Goal: Communication & Community: Answer question/provide support

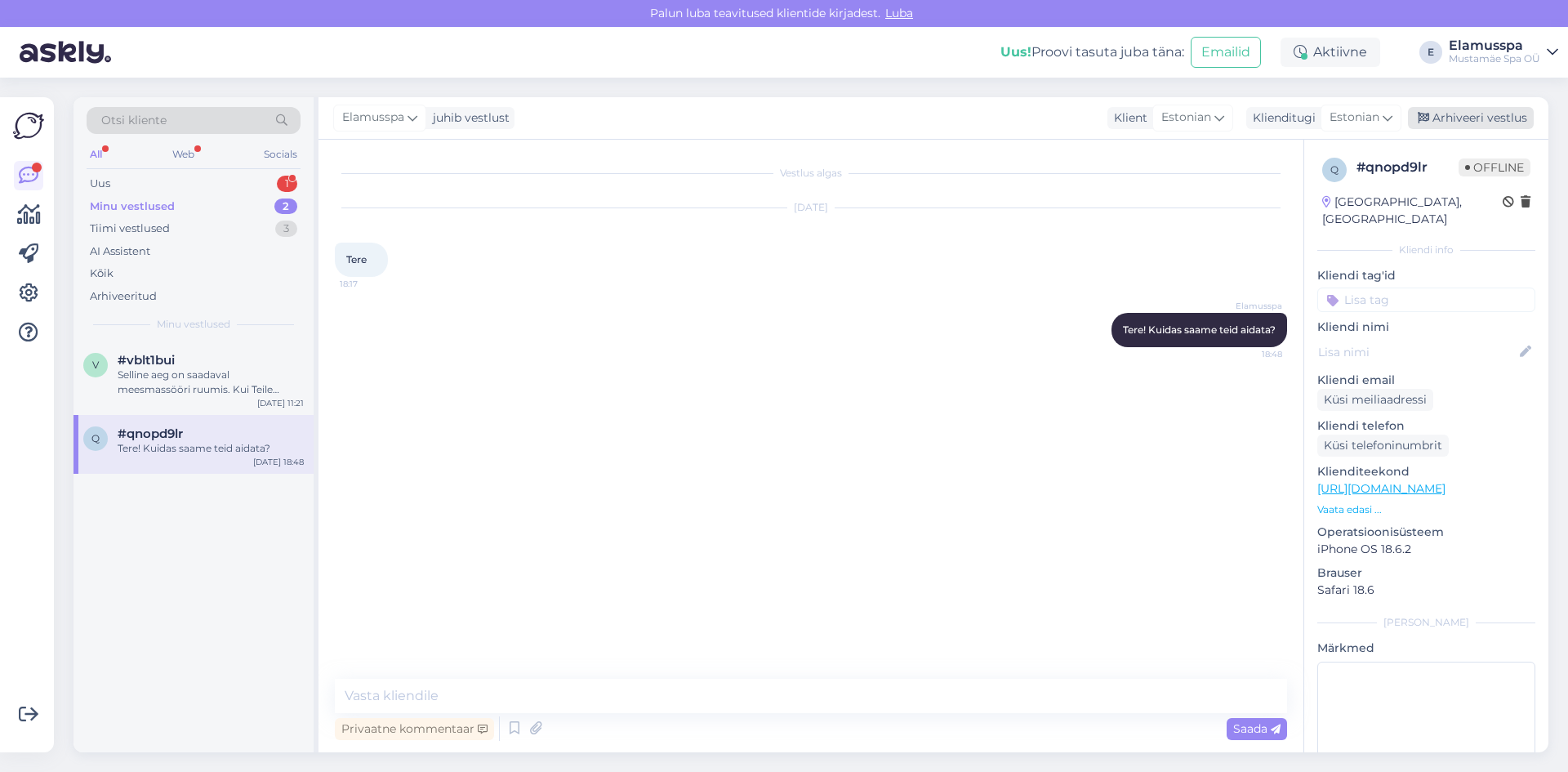
click at [1432, 109] on div "Arhiveeri vestlus" at bounding box center [1471, 117] width 126 height 23
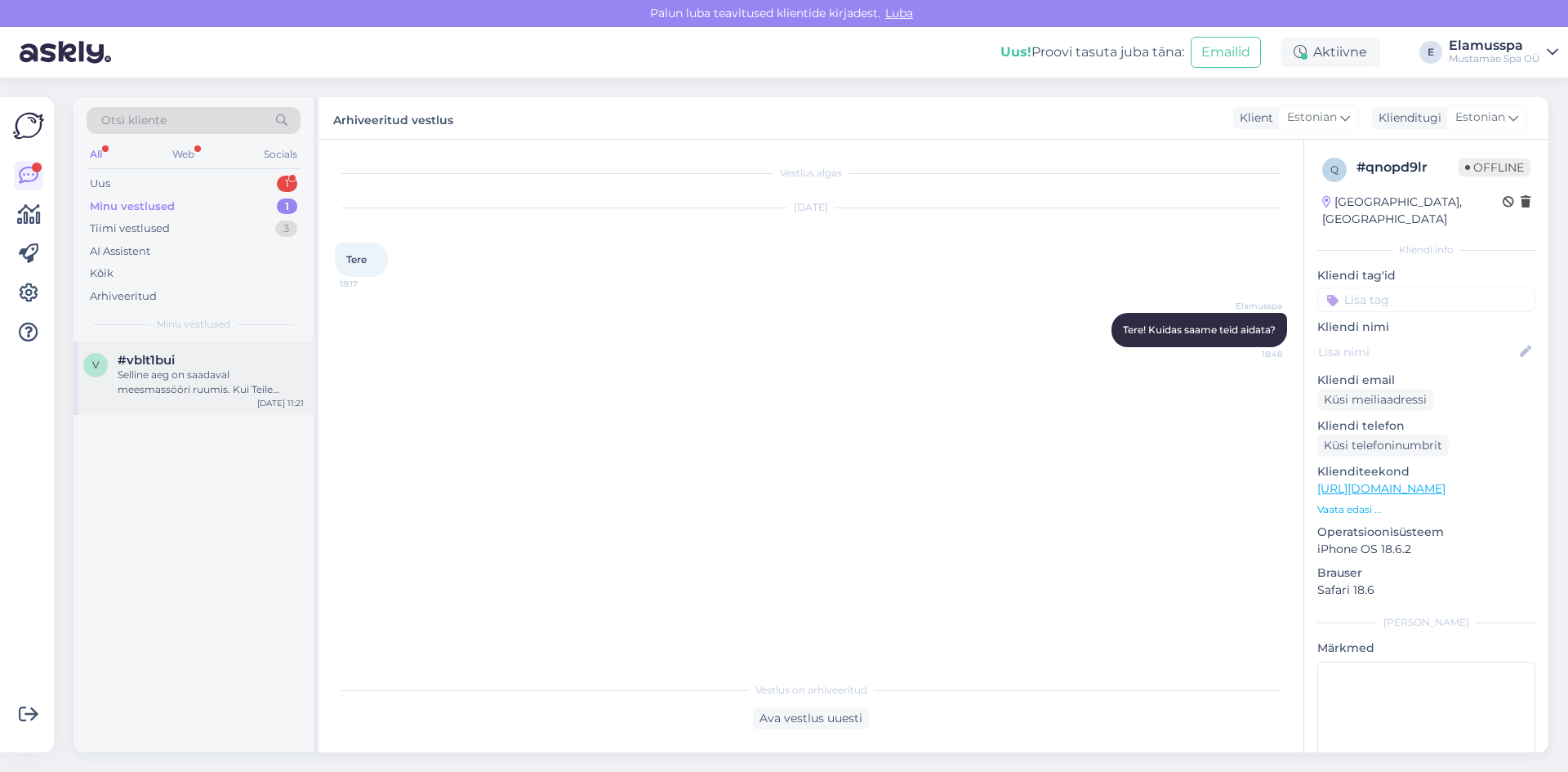
click at [246, 378] on div "Selline aeg on saadaval meesmassööri ruumis. Kui Teile sobiks, [PERSON_NAME] ni…" at bounding box center [210, 383] width 186 height 29
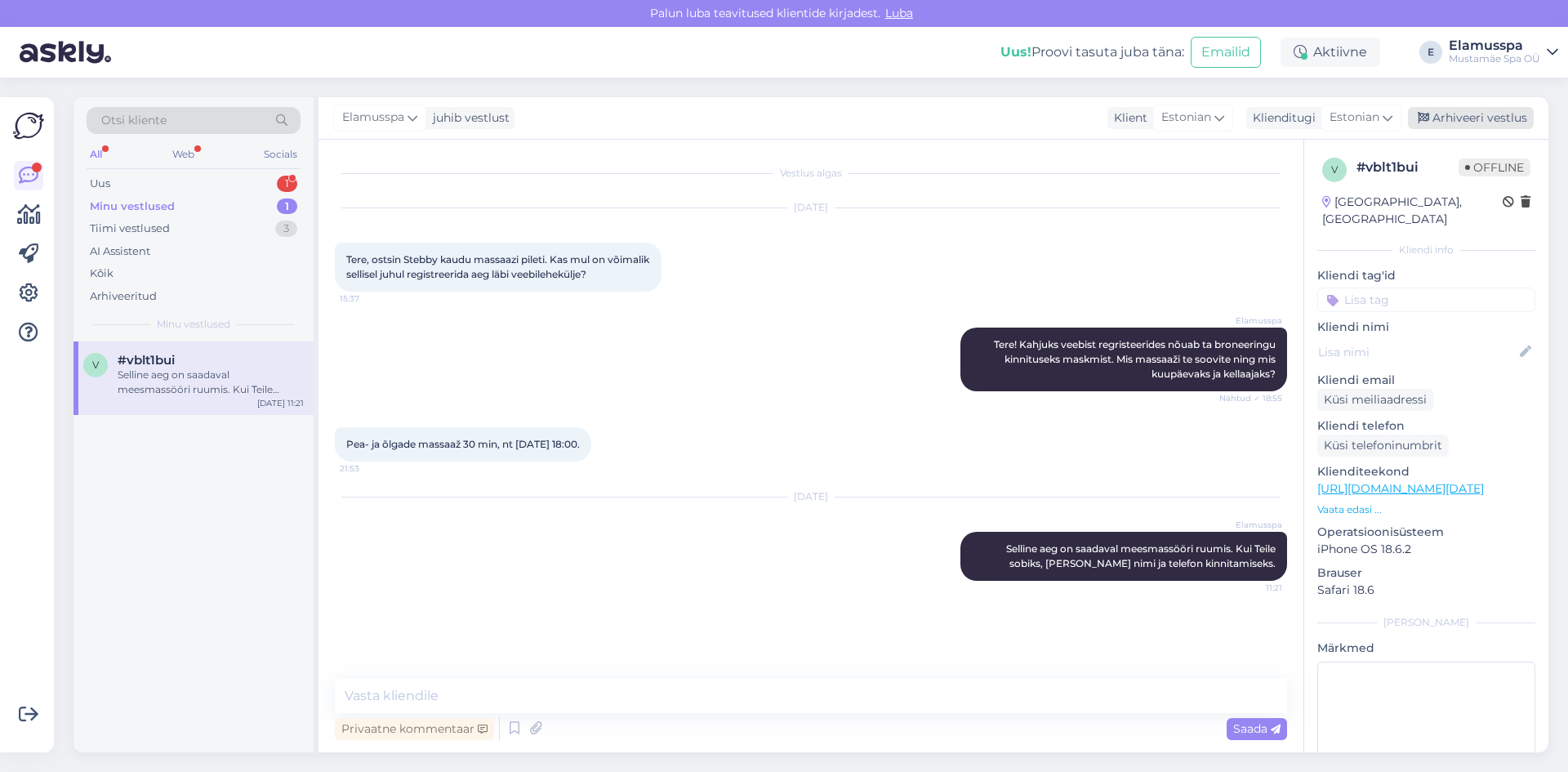
click at [1418, 119] on div "Arhiveeri vestlus" at bounding box center [1471, 117] width 126 height 23
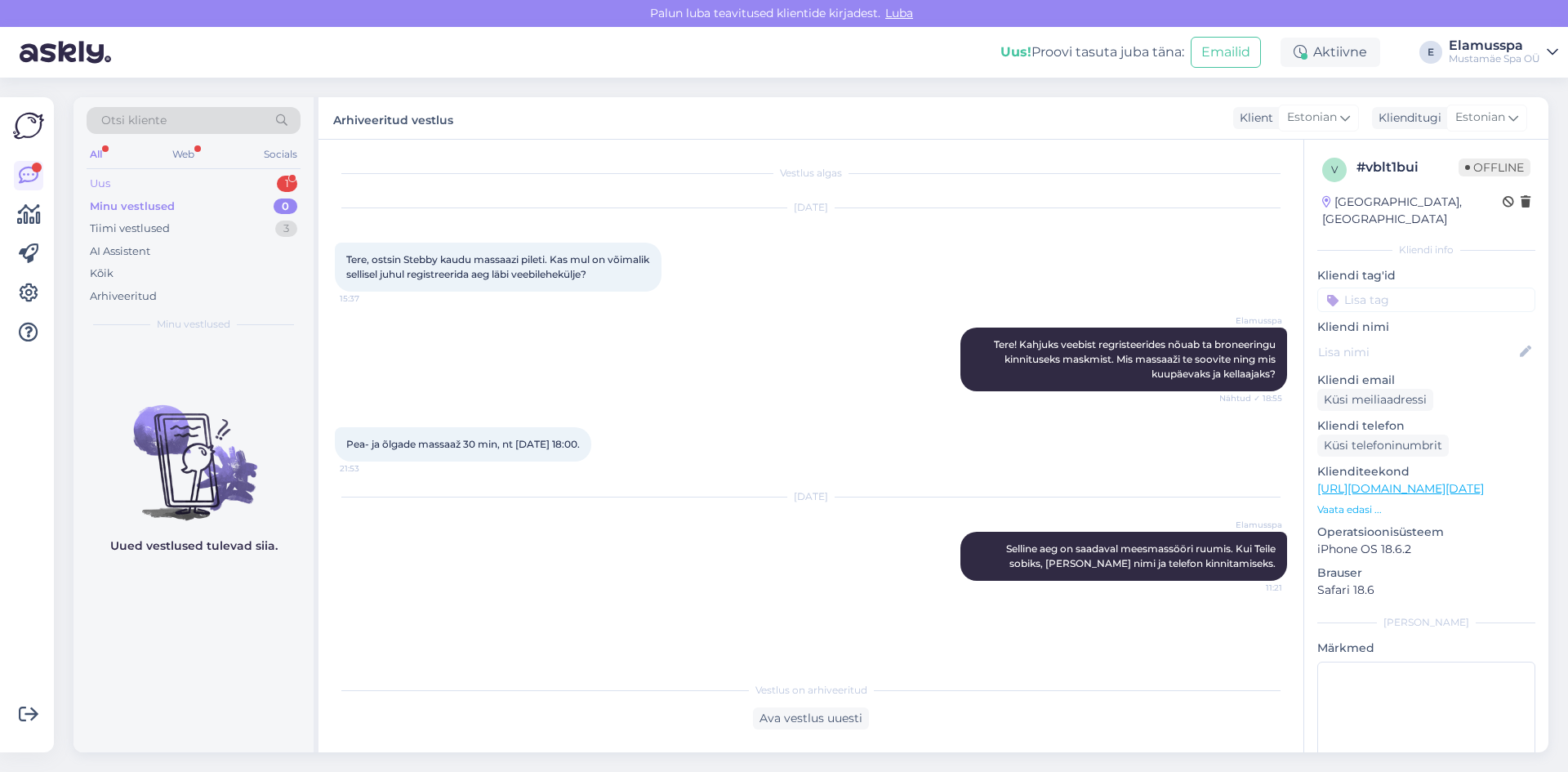
click at [180, 182] on div "Uus 1" at bounding box center [193, 183] width 214 height 23
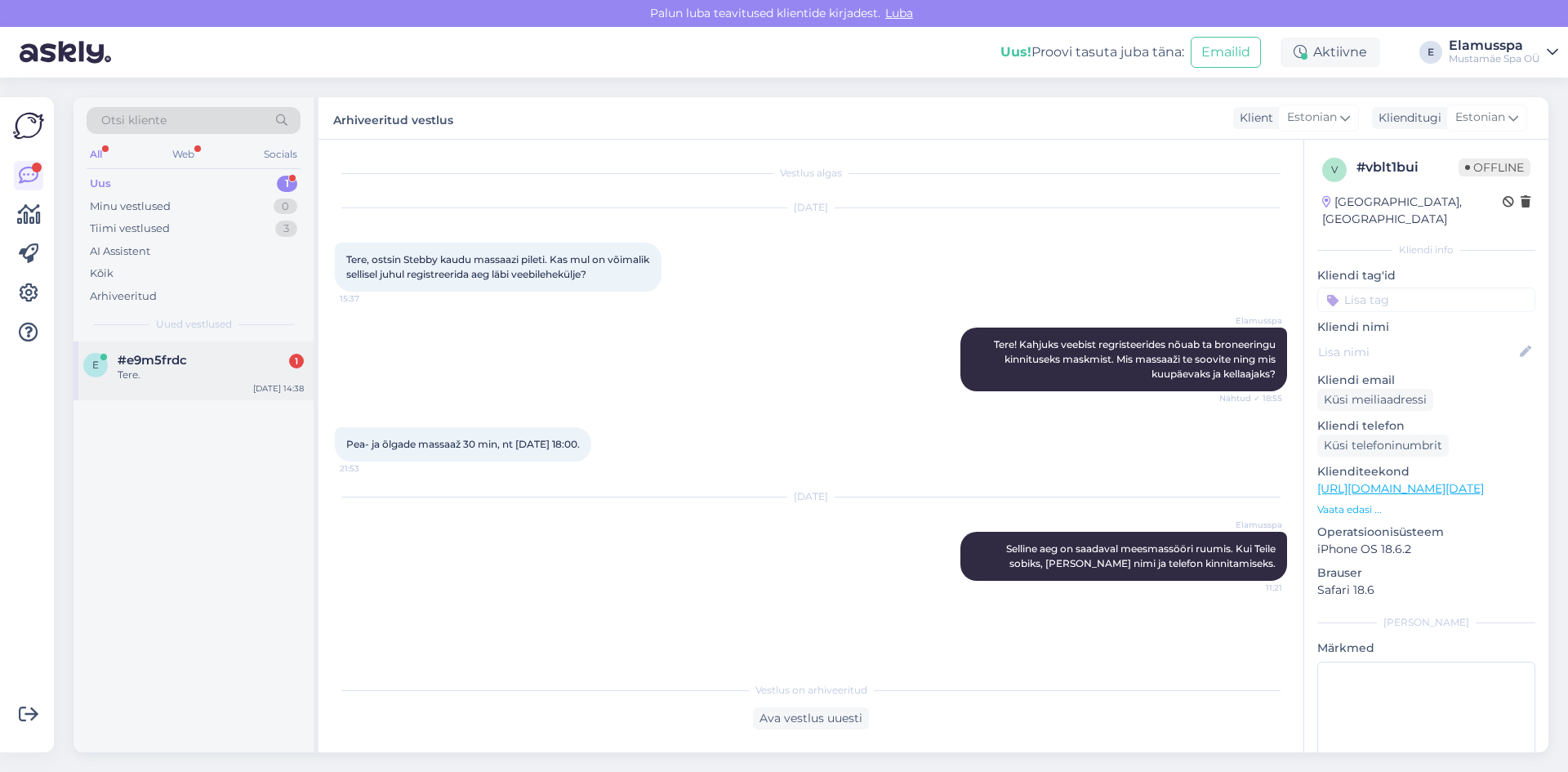
click at [177, 368] on div "Tere." at bounding box center [210, 375] width 186 height 15
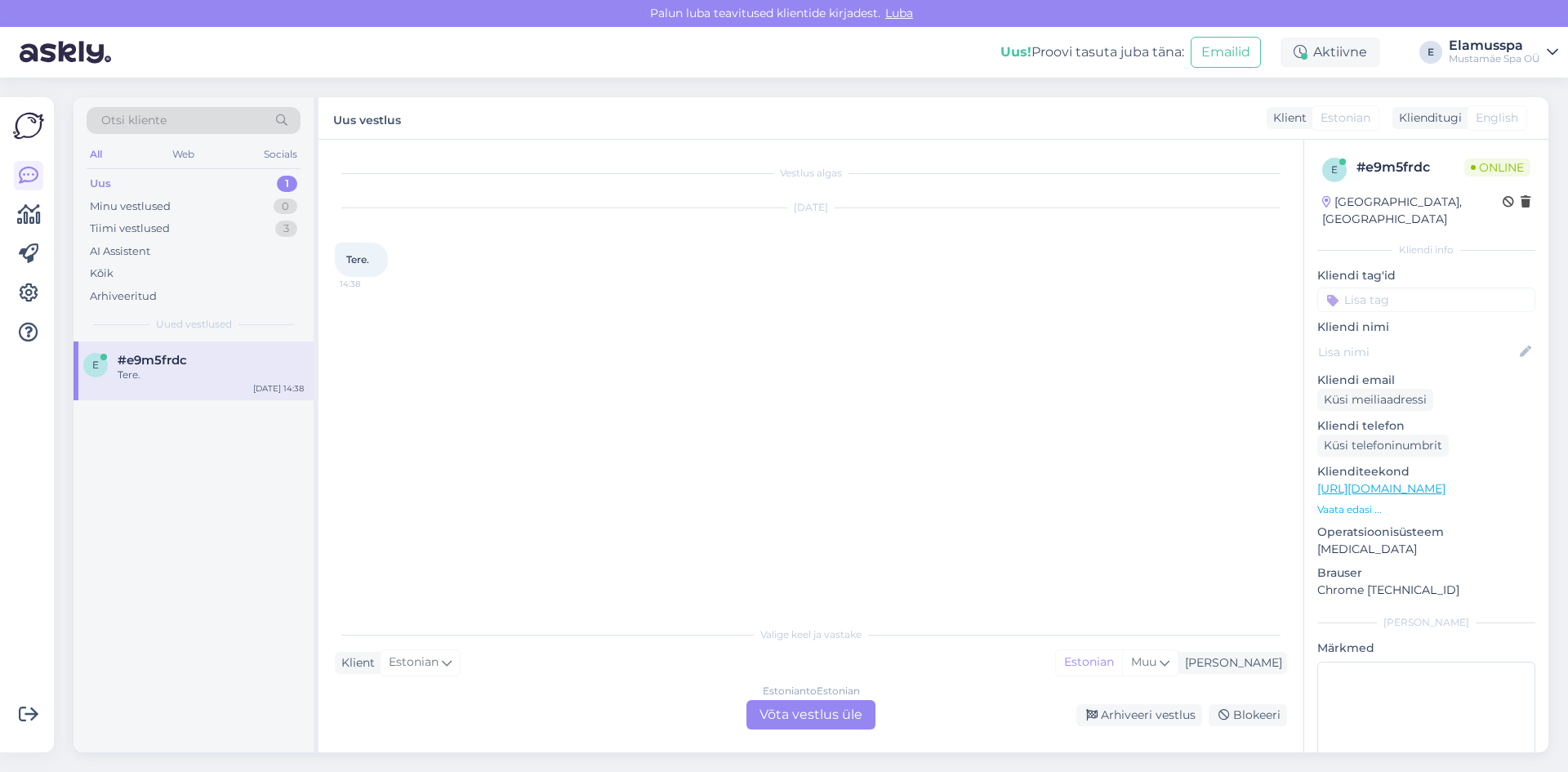
click at [799, 713] on div "Estonian to Estonian Võta vestlus üle" at bounding box center [811, 714] width 129 height 29
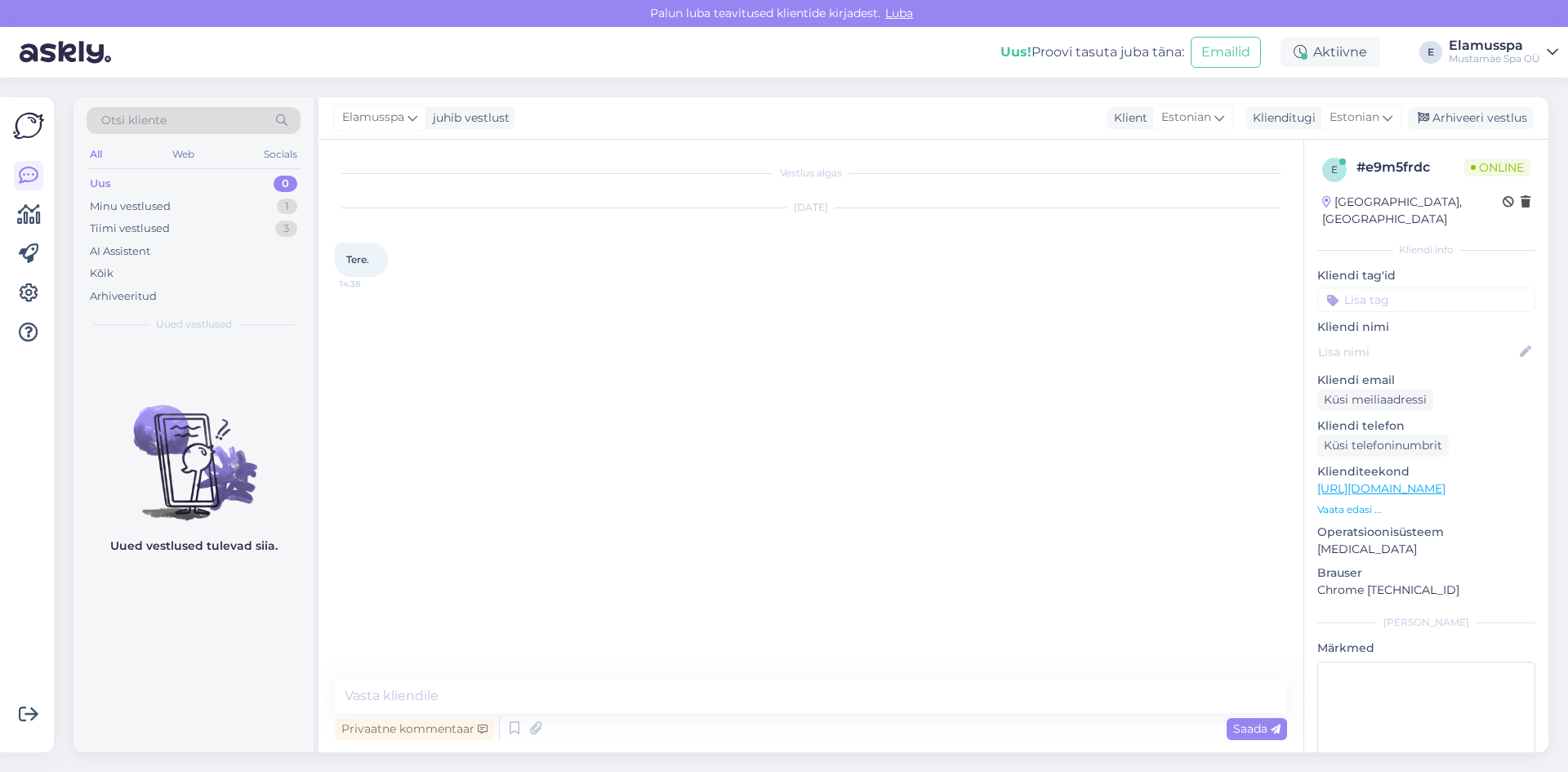
click at [572, 658] on div "Vestlus algas [DATE] Tere. 14:38" at bounding box center [818, 409] width 967 height 508
click at [543, 697] on textarea at bounding box center [810, 696] width 952 height 34
type textarea "Tere! Kuidas saaksime abiks olla?"
click at [1246, 727] on span "Saada" at bounding box center [1257, 728] width 47 height 15
click at [1435, 127] on div "Arhiveeri vestlus" at bounding box center [1471, 117] width 126 height 23
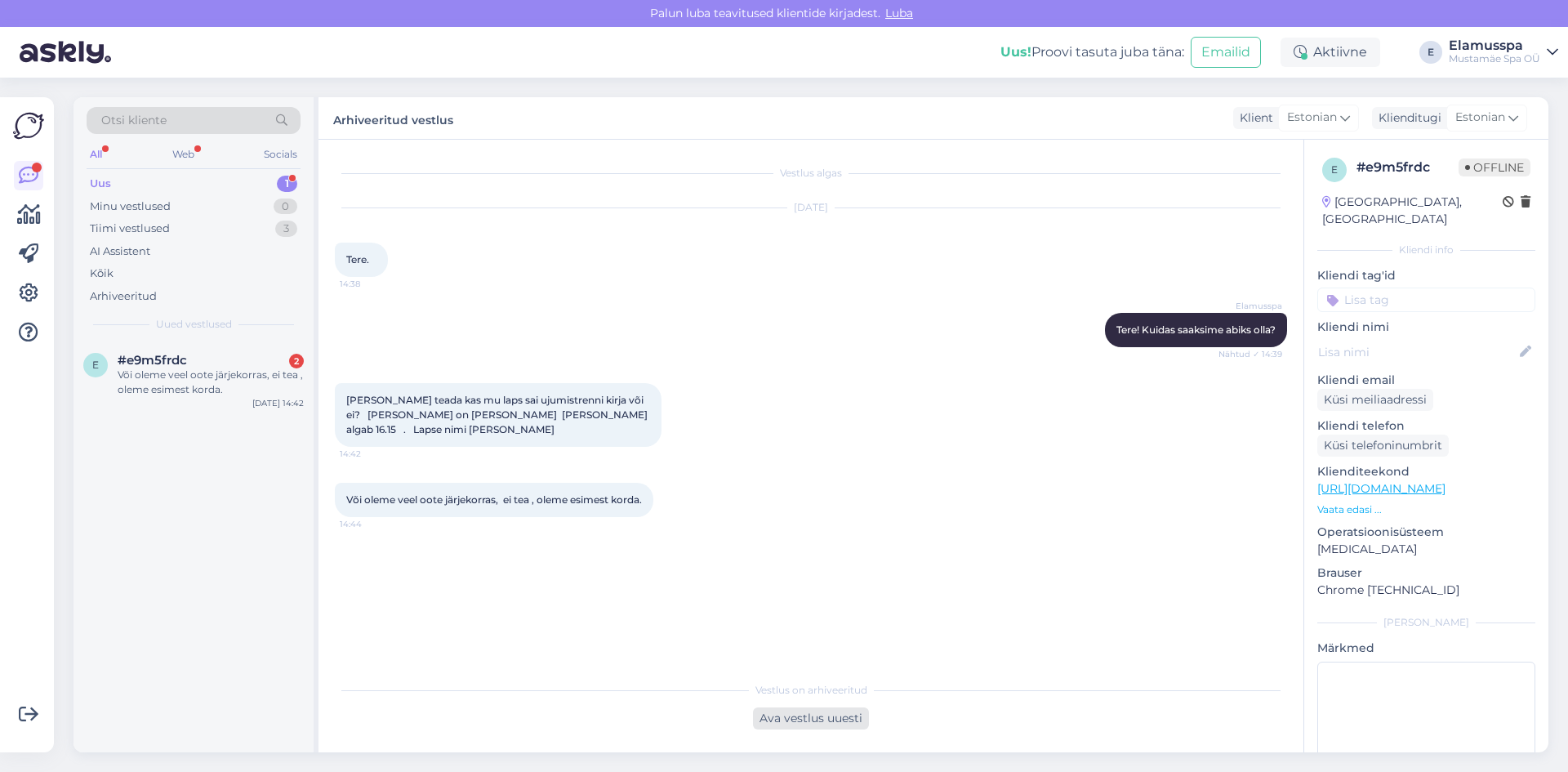
click at [810, 728] on div "Ava vestlus uuesti" at bounding box center [810, 718] width 116 height 23
click at [799, 704] on div "Estonian to Estonian Võta vestlus üle" at bounding box center [811, 714] width 129 height 29
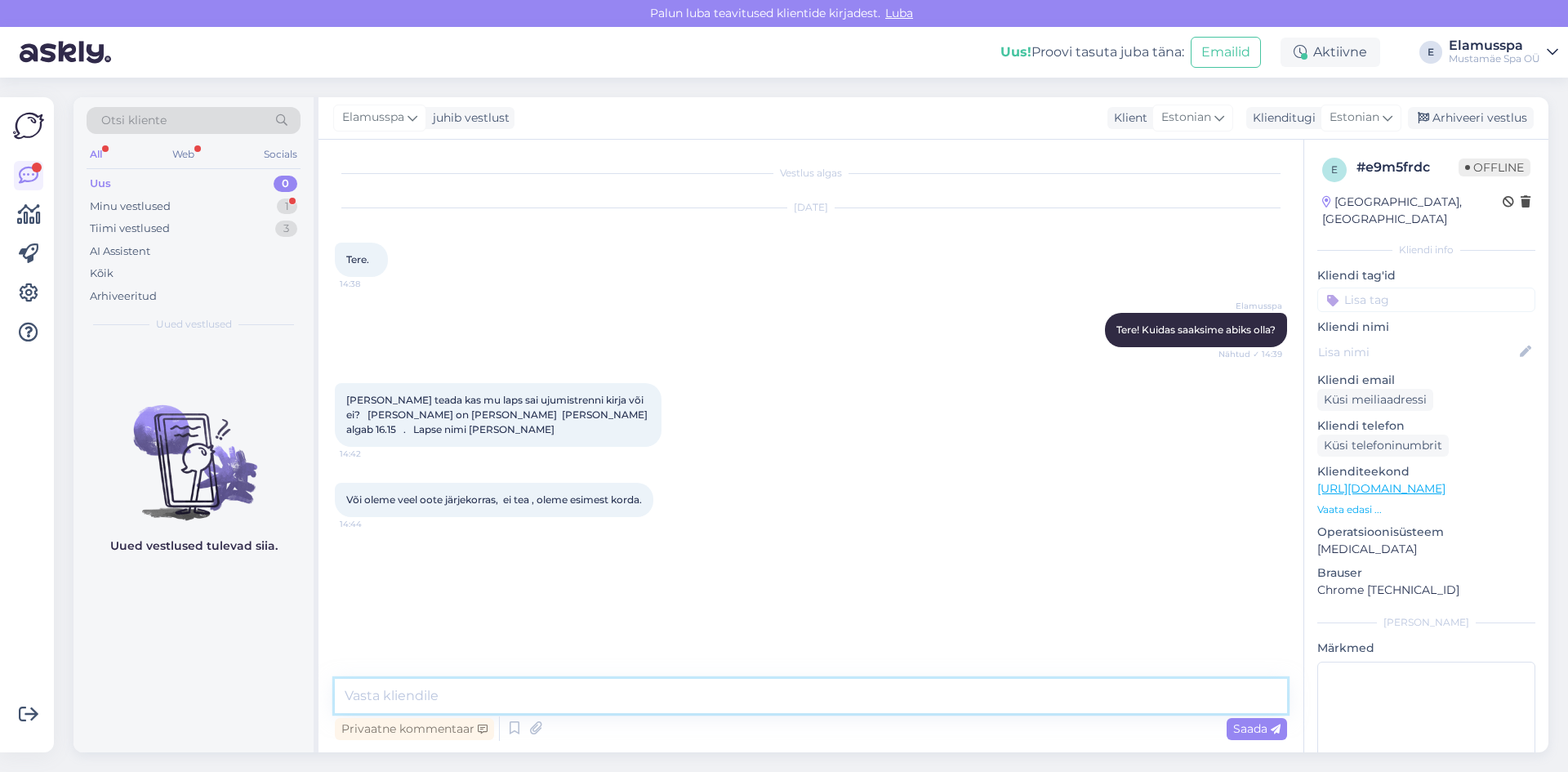
click at [459, 711] on textarea at bounding box center [810, 696] width 952 height 34
type textarea "Tere! Vastasime Teile telefoni [PERSON_NAME]. [PERSON_NAME] andke pärast teada,…"
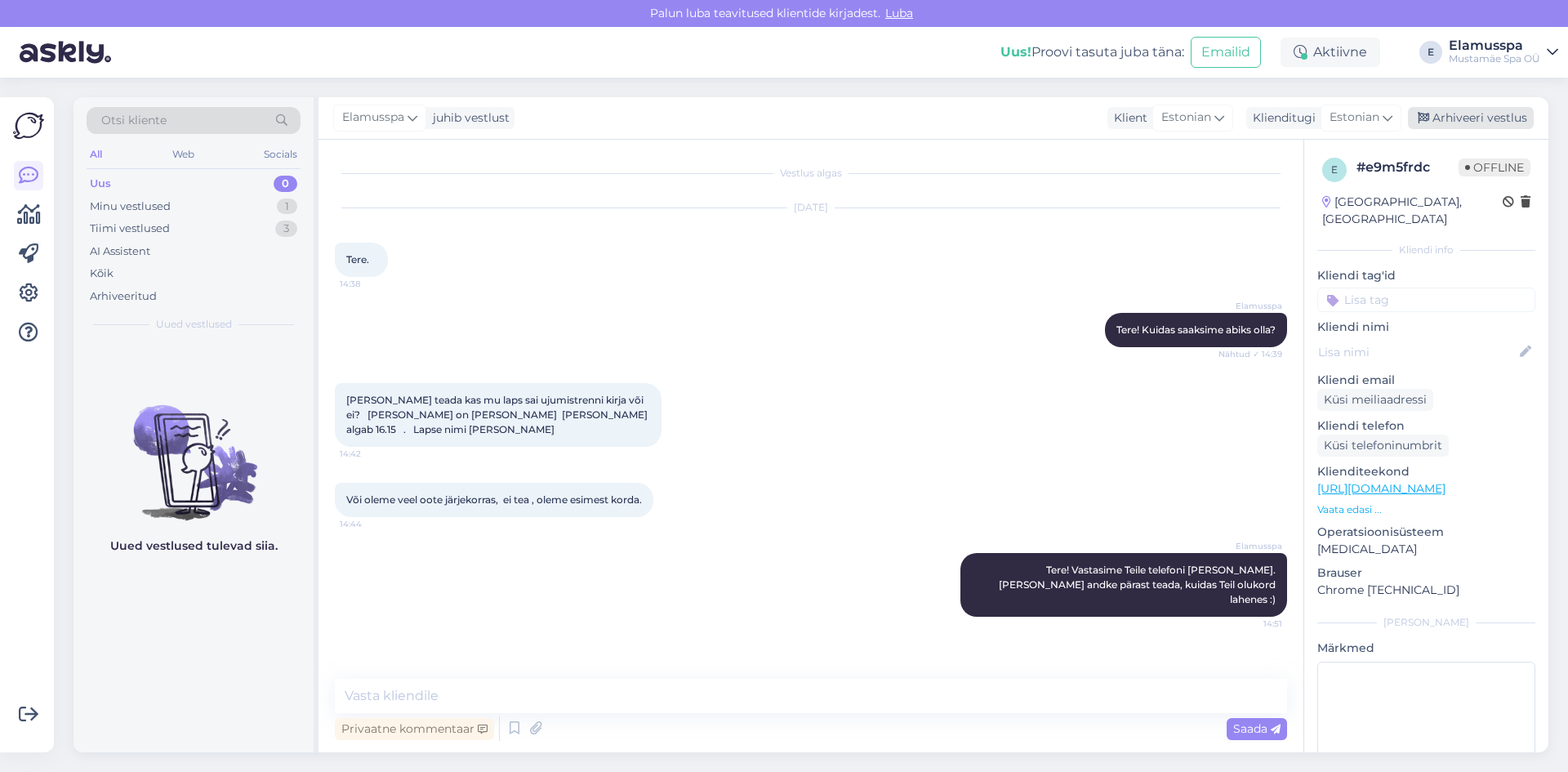
click at [1456, 124] on div "Arhiveeri vestlus" at bounding box center [1471, 117] width 126 height 23
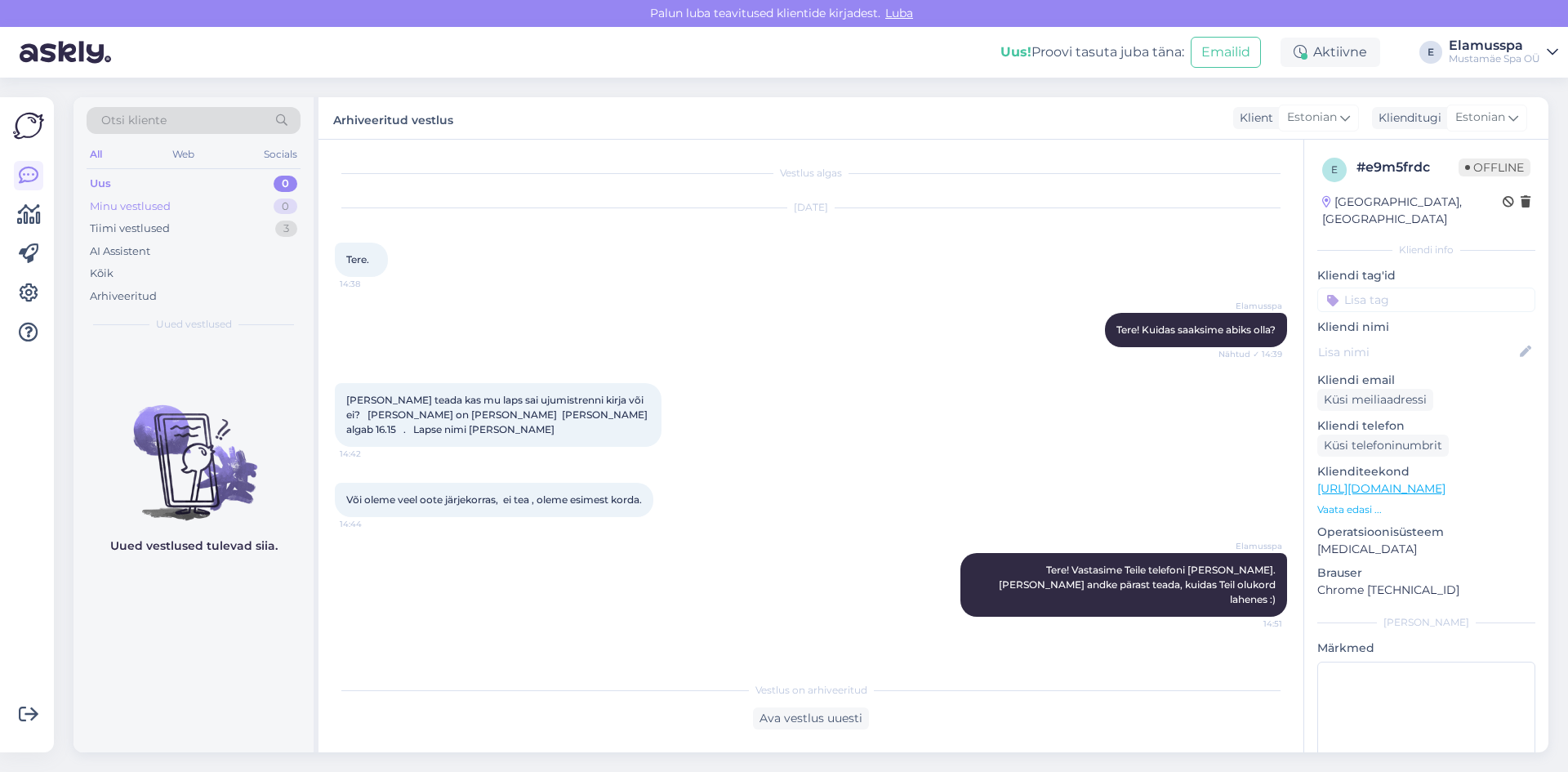
click at [232, 209] on div "Minu vestlused 0" at bounding box center [193, 205] width 214 height 23
click at [194, 230] on div "Tiimi vestlused 3" at bounding box center [193, 228] width 214 height 23
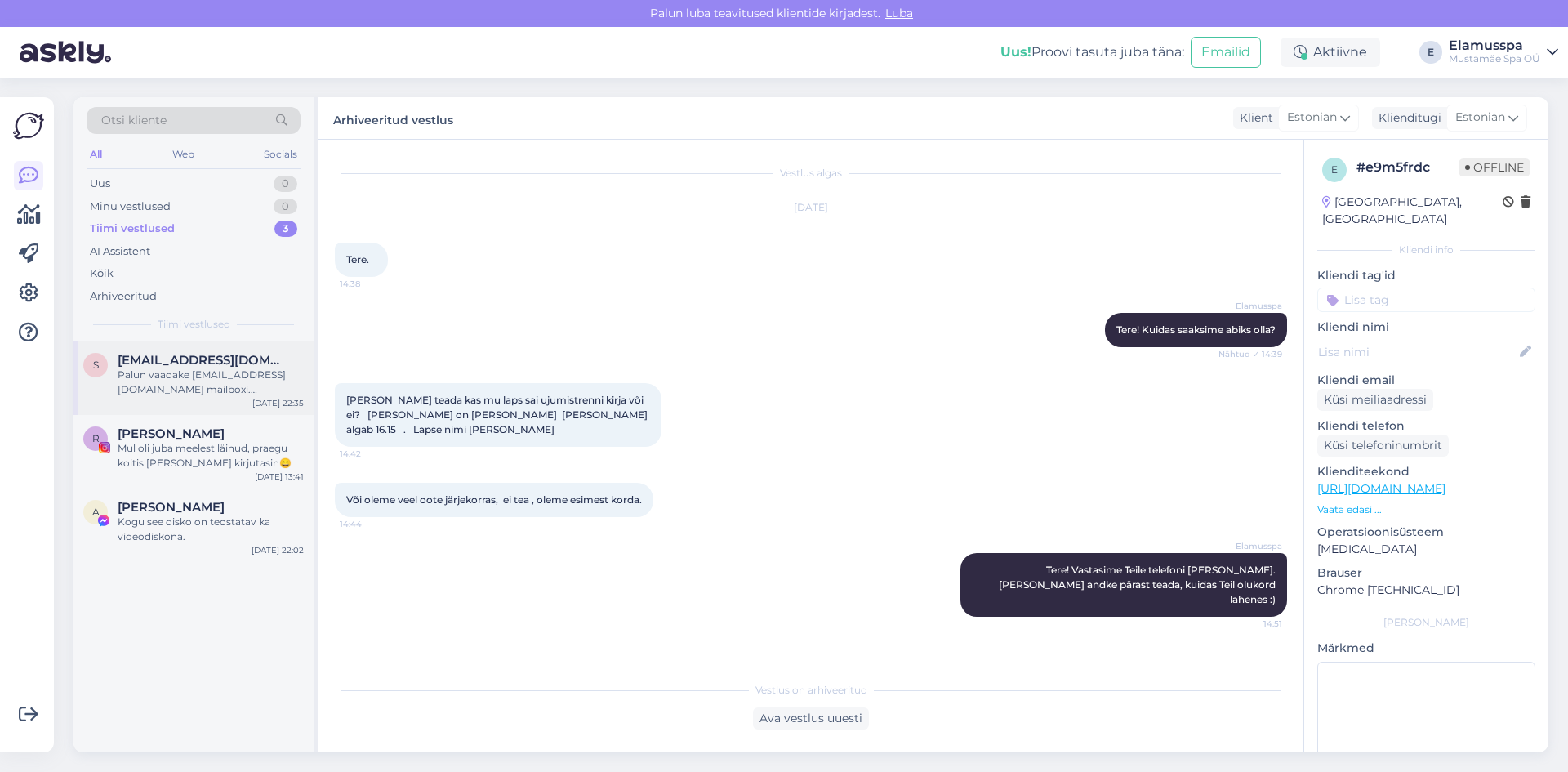
click at [203, 396] on div "Palun vaadake [EMAIL_ADDRESS][DOMAIN_NAME] mailboxi. Kinkekaardid nähatavasti l…" at bounding box center [210, 383] width 186 height 29
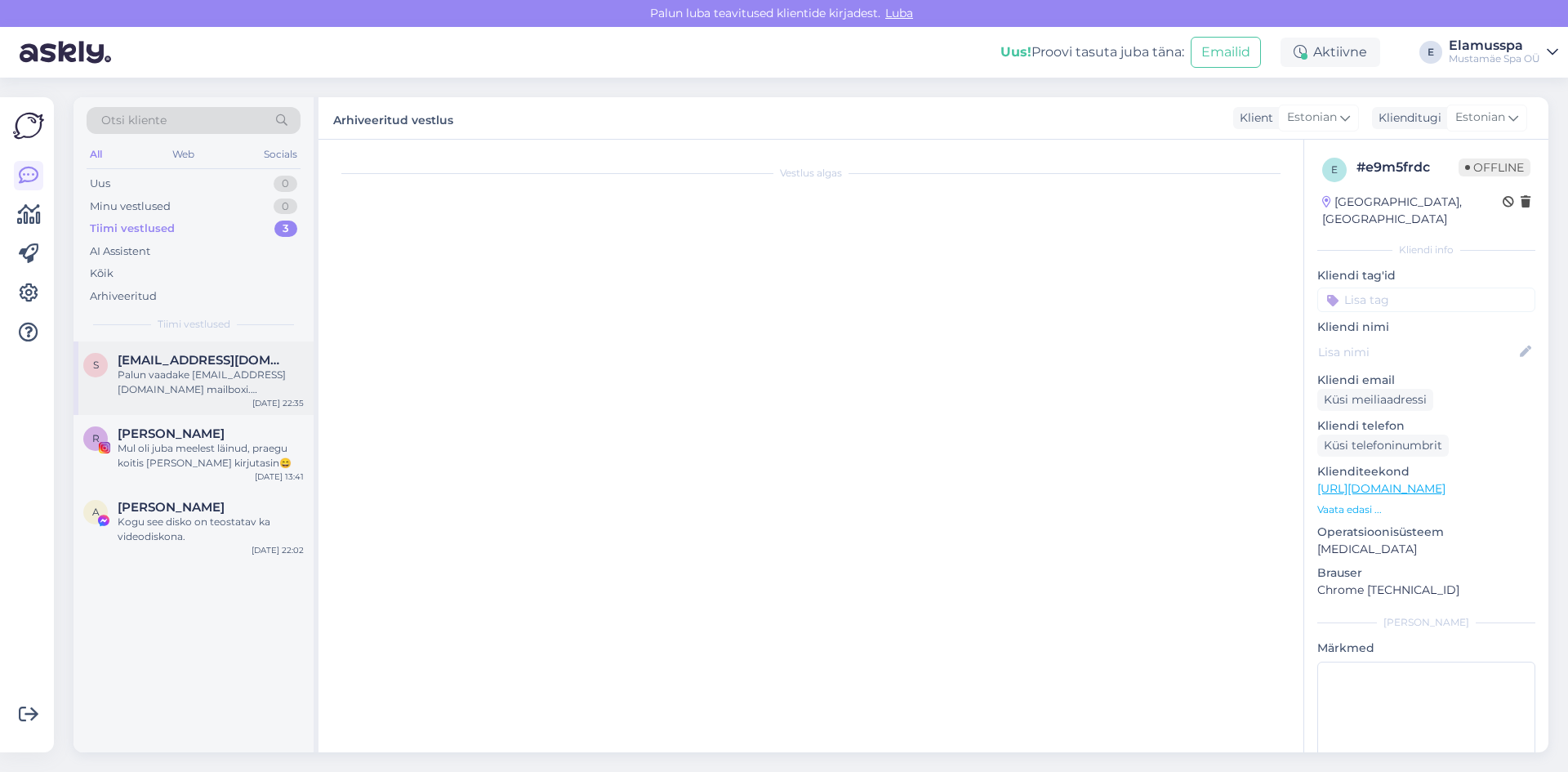
scroll to position [953, 0]
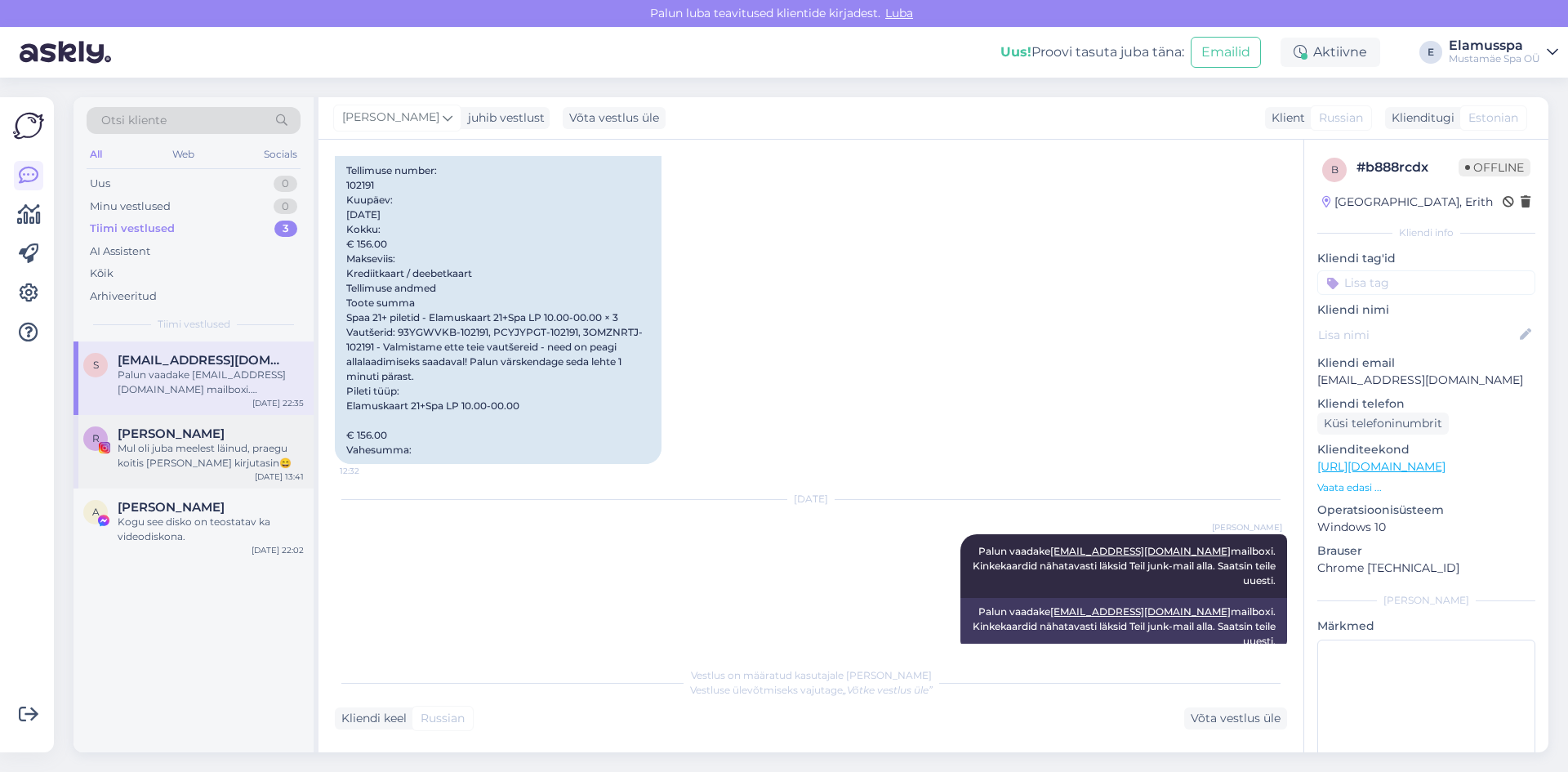
click at [249, 456] on div "Mul oli juba meelest läinud, praegu koitis [PERSON_NAME] kirjutasin😄" at bounding box center [210, 456] width 186 height 29
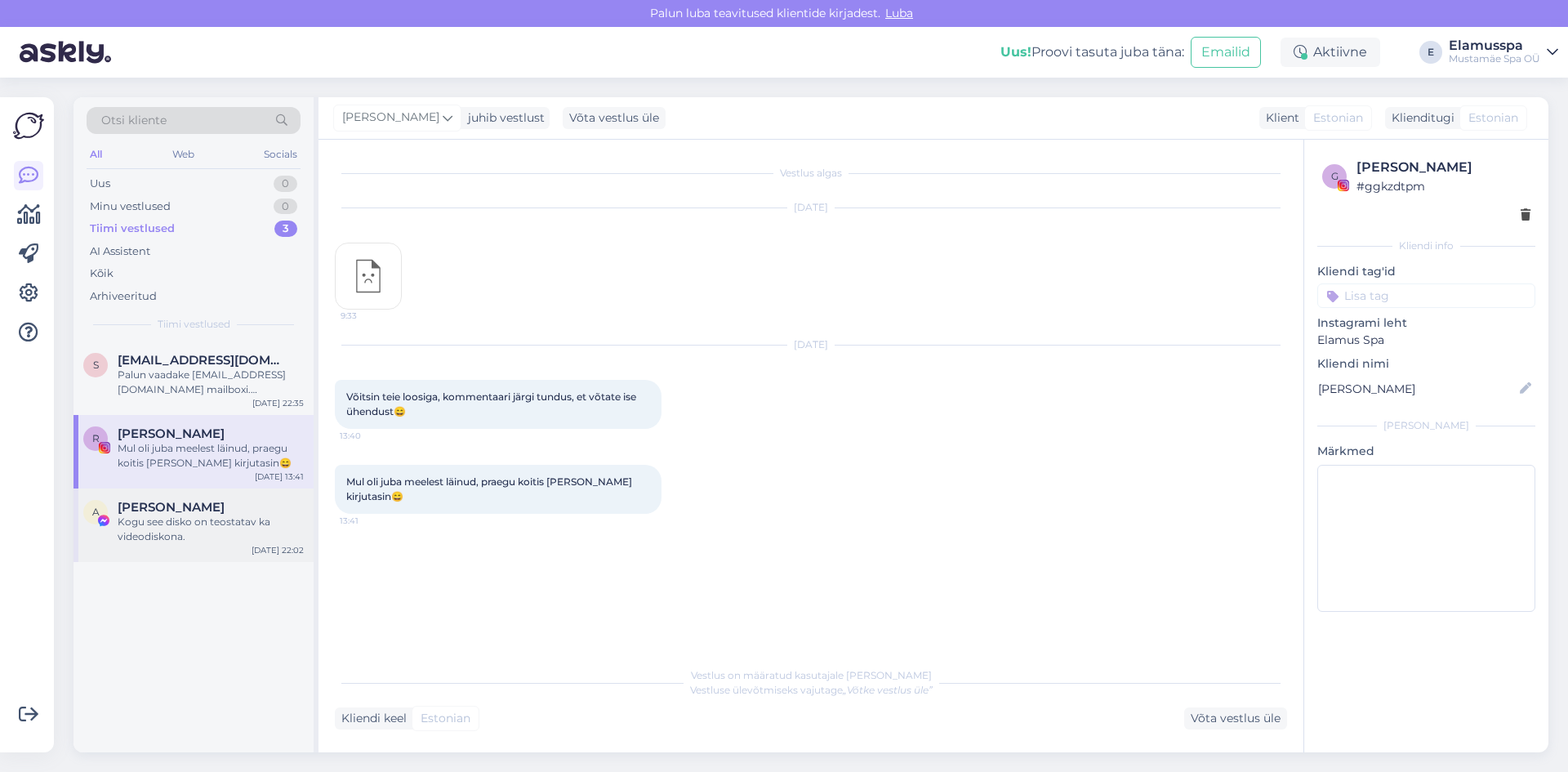
click at [197, 540] on div "Kogu see disko on teostatav ka videodiskona." at bounding box center [210, 529] width 186 height 29
